Goal: Task Accomplishment & Management: Manage account settings

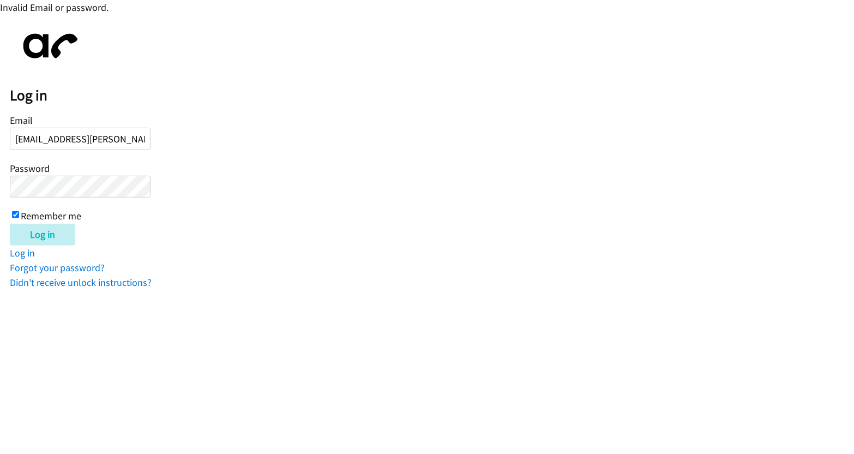
click at [10, 224] on input "Log in" at bounding box center [42, 235] width 65 height 22
click at [57, 229] on input "Log in" at bounding box center [42, 235] width 65 height 22
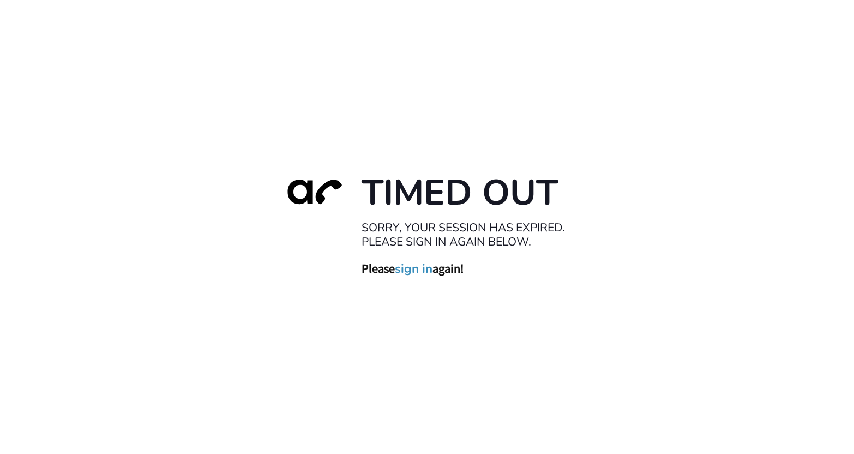
click at [416, 264] on link "sign in" at bounding box center [414, 269] width 38 height 15
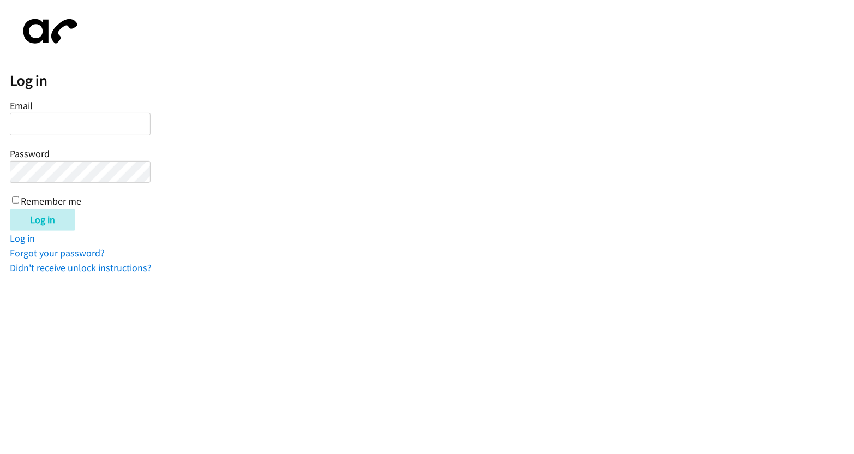
click at [116, 125] on input "Email" at bounding box center [80, 124] width 141 height 22
type input "[EMAIL_ADDRESS][PERSON_NAME][DOMAIN_NAME]"
click at [13, 199] on input "Remember me" at bounding box center [15, 199] width 7 height 7
checkbox input "true"
click at [49, 227] on input "Log in" at bounding box center [42, 220] width 65 height 22
